Goal: Complete application form: Complete application form

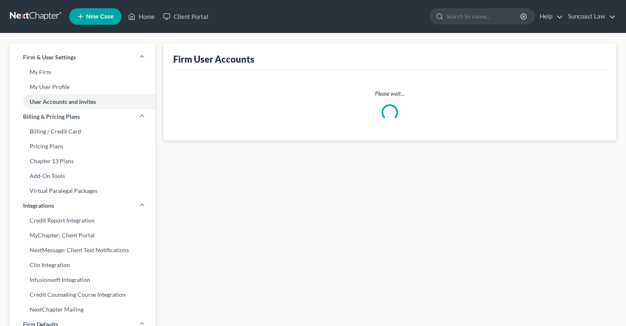
select select "0"
select select "1"
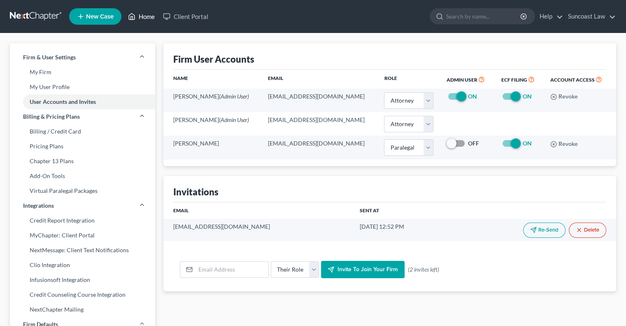
click at [147, 19] on link "Home" at bounding box center [141, 16] width 35 height 15
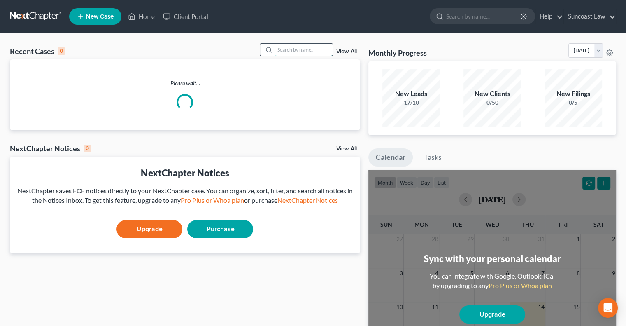
click at [291, 49] on input "search" at bounding box center [304, 50] width 58 height 12
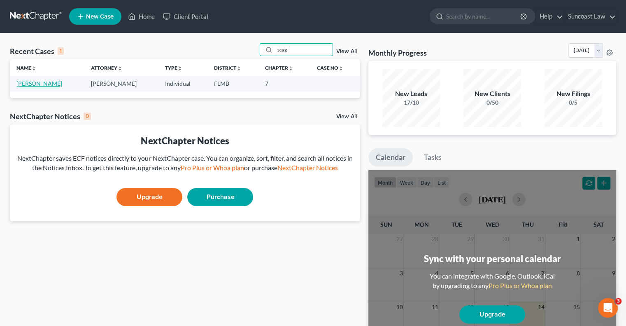
type input "scag"
click at [44, 83] on link "[PERSON_NAME]" at bounding box center [39, 83] width 46 height 7
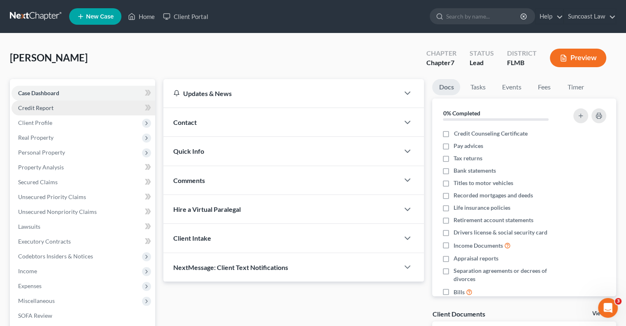
click at [50, 107] on span "Credit Report" at bounding box center [35, 107] width 35 height 7
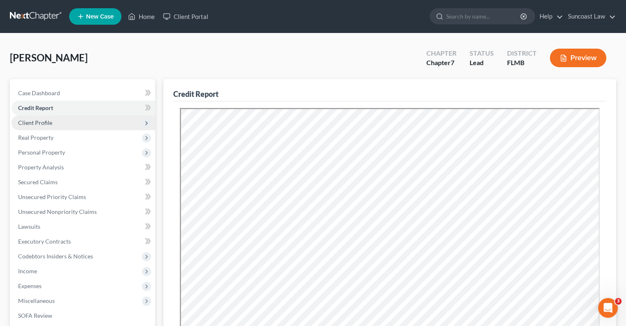
click at [51, 124] on span "Client Profile" at bounding box center [84, 122] width 144 height 15
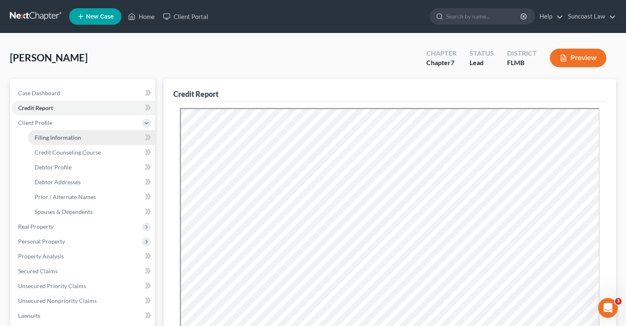
drag, startPoint x: 66, startPoint y: 135, endPoint x: 76, endPoint y: 140, distance: 11.0
click at [66, 135] on span "Filing Information" at bounding box center [58, 137] width 47 height 7
select select "1"
select select "0"
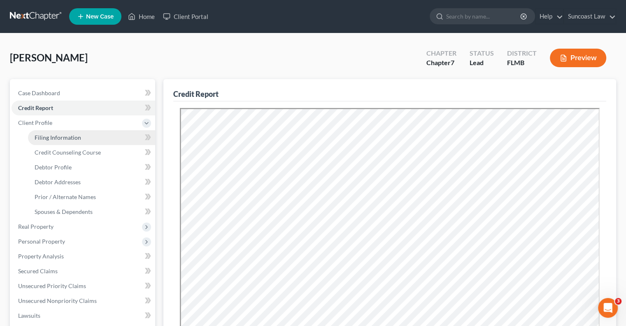
select select "9"
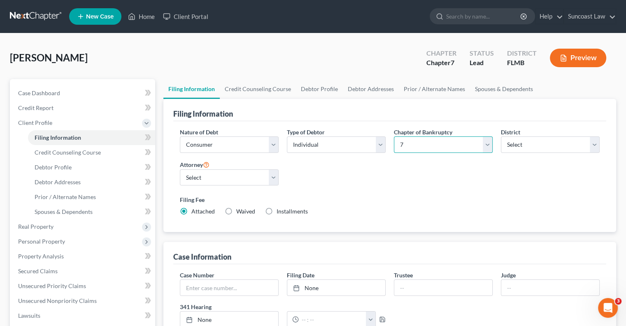
click at [425, 146] on select "Select 7 11 12 13" at bounding box center [443, 144] width 99 height 16
select select "3"
click at [394, 136] on select "Select 7 11 12 13" at bounding box center [443, 144] width 99 height 16
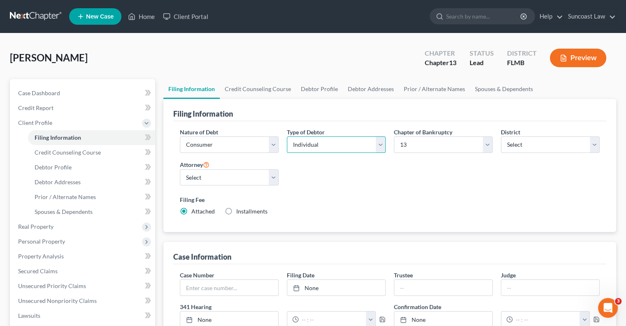
click at [345, 151] on select "Select Individual Joint" at bounding box center [336, 144] width 99 height 16
select select "1"
click at [287, 136] on select "Select Individual Joint" at bounding box center [336, 144] width 99 height 16
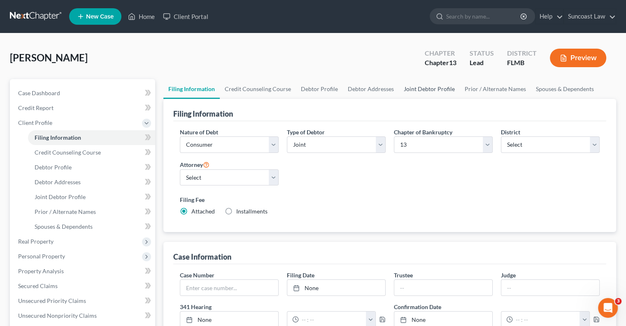
click at [421, 88] on link "Joint Debtor Profile" at bounding box center [429, 89] width 61 height 20
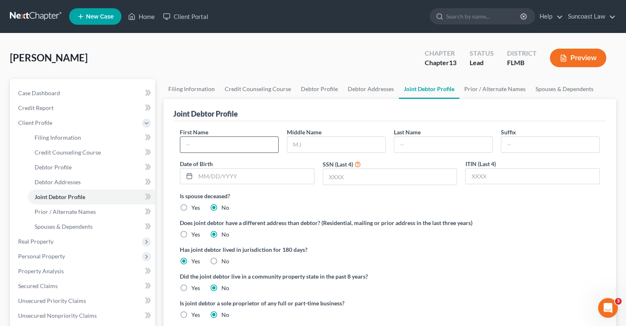
click at [252, 143] on input "text" at bounding box center [229, 145] width 98 height 16
type input "[PERSON_NAME]"
click at [140, 16] on link "Home" at bounding box center [141, 16] width 35 height 15
